Goal: Task Accomplishment & Management: Use online tool/utility

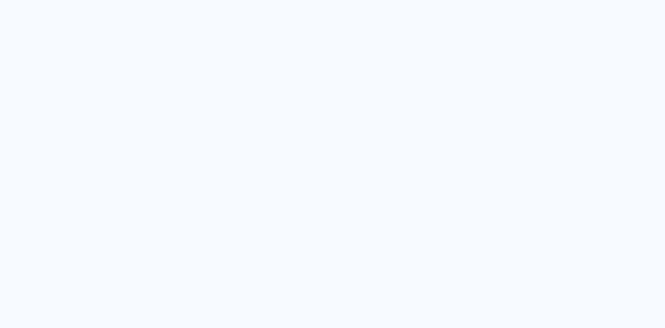
click at [148, 118] on quentale-app at bounding box center [332, 164] width 665 height 328
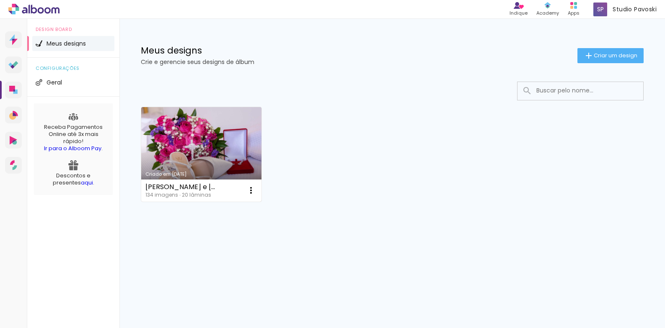
click at [193, 148] on link "Criado em [DATE]" at bounding box center [201, 154] width 120 height 95
click at [248, 191] on iron-icon at bounding box center [251, 191] width 10 height 10
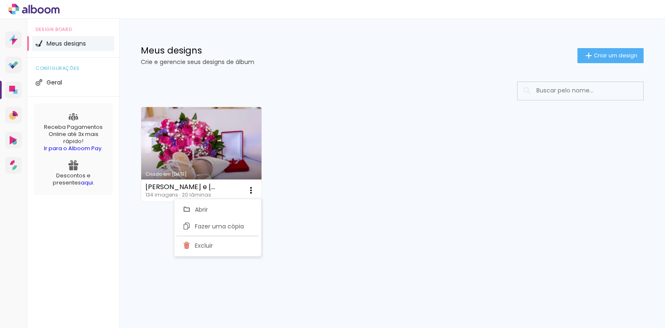
click at [335, 228] on div "Criado em 29/09/25 Larissa e Gustavo 134 imagens ∙ 20 lâminas Abrir Fazer uma c…" at bounding box center [392, 176] width 545 height 207
click at [61, 83] on span "Geral" at bounding box center [55, 83] width 16 height 6
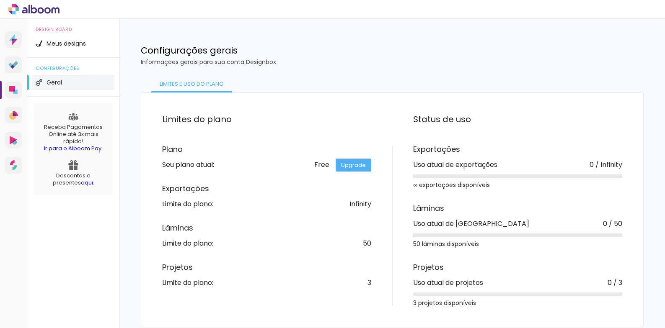
click at [46, 82] on li "Geral" at bounding box center [73, 82] width 82 height 15
click at [59, 44] on span "Meus designs" at bounding box center [66, 44] width 39 height 6
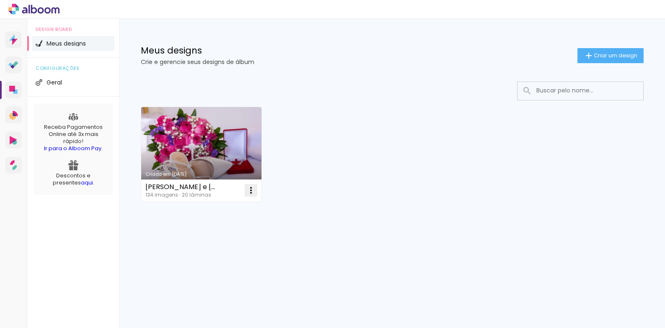
click at [251, 191] on iron-icon at bounding box center [251, 191] width 10 height 10
click at [198, 209] on span "Abrir" at bounding box center [201, 210] width 13 height 6
